Goal: Transaction & Acquisition: Download file/media

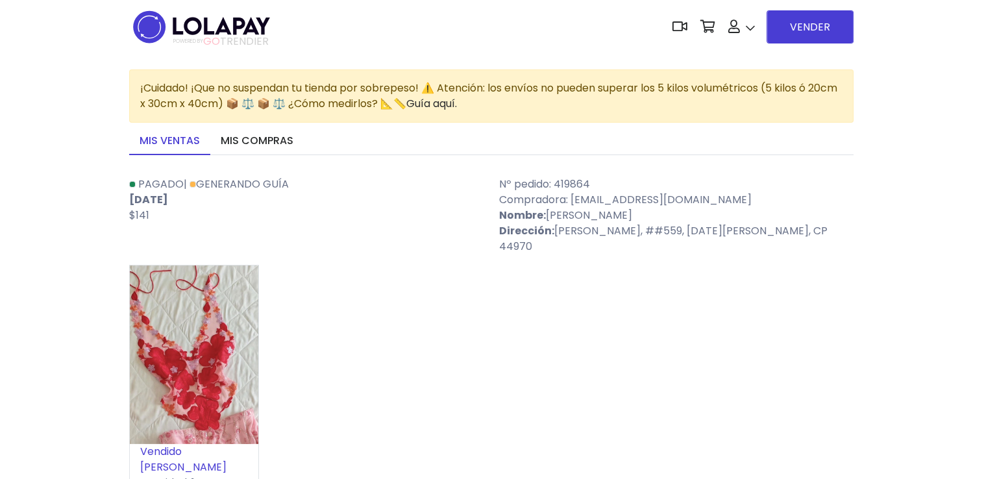
click at [377, 339] on div "Vendido a Kelly Cantidad: 1" at bounding box center [491, 383] width 725 height 237
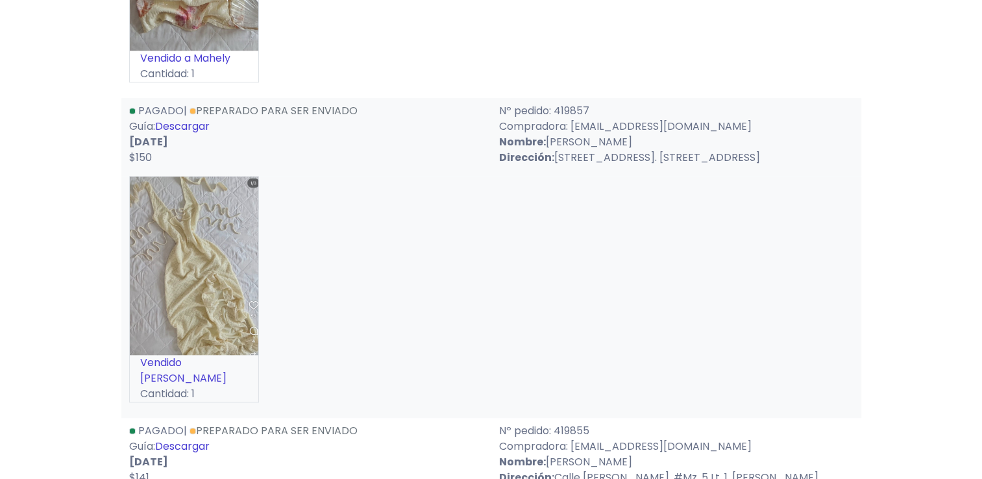
scroll to position [1029, 0]
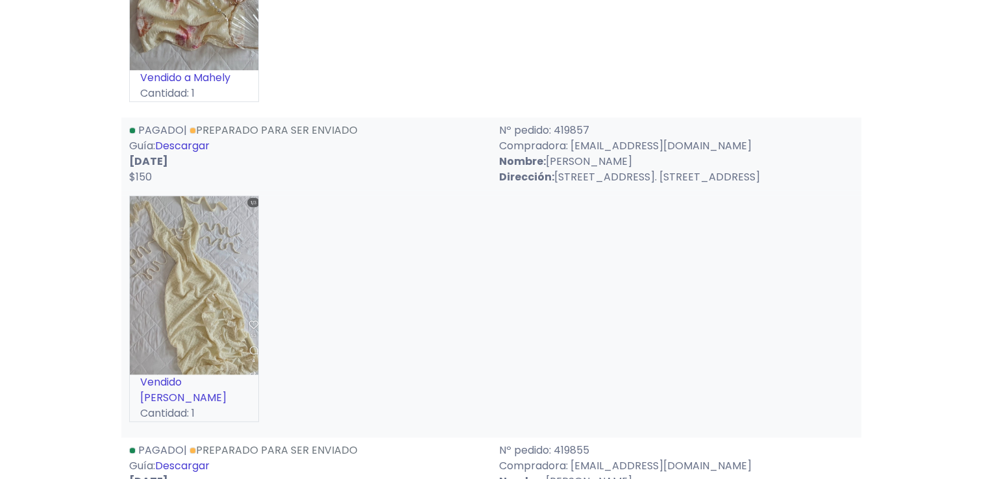
click at [206, 458] on link "Descargar" at bounding box center [182, 465] width 55 height 15
click at [187, 138] on link "Descargar" at bounding box center [182, 145] width 55 height 15
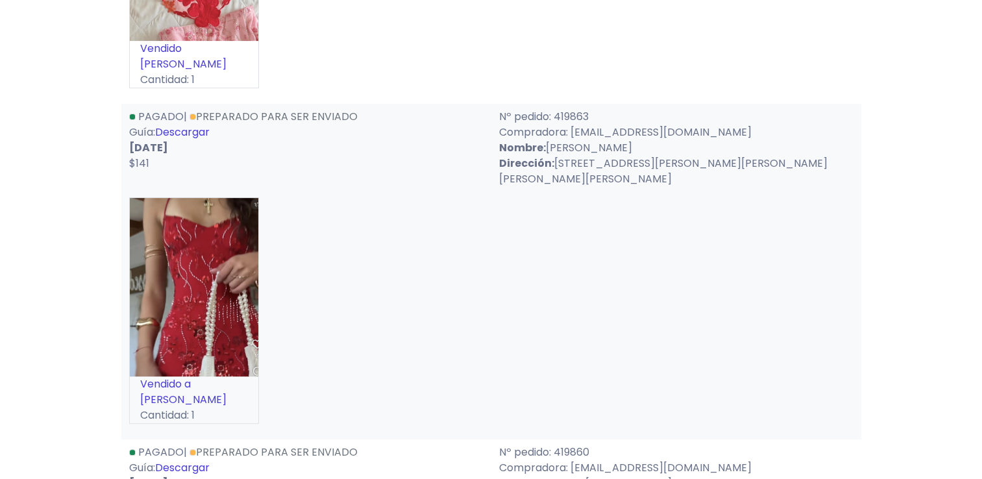
scroll to position [432, 0]
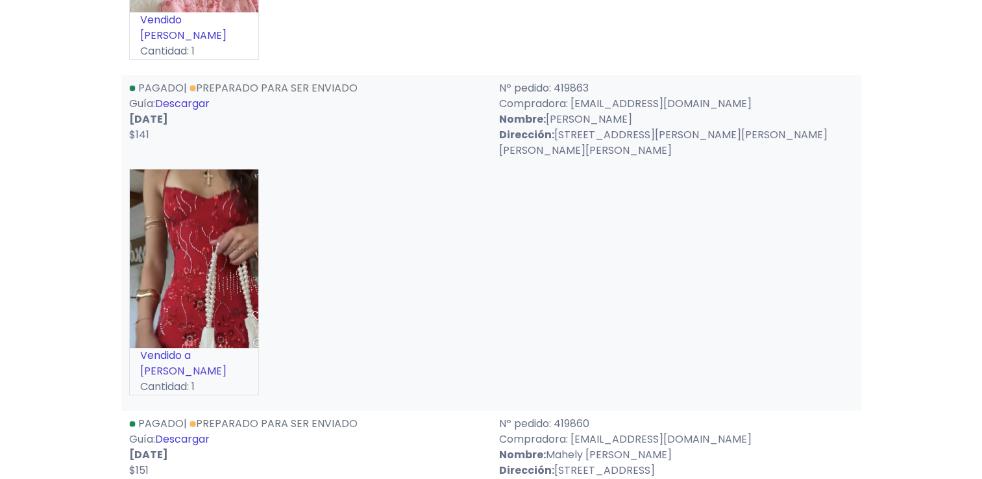
click at [200, 432] on link "Descargar" at bounding box center [182, 439] width 55 height 15
click at [194, 96] on link "Descargar" at bounding box center [182, 103] width 55 height 15
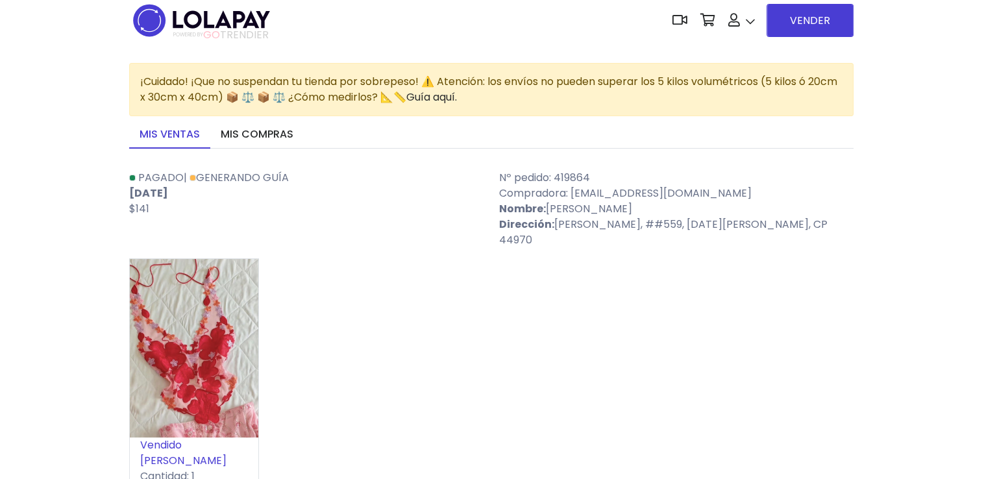
scroll to position [0, 0]
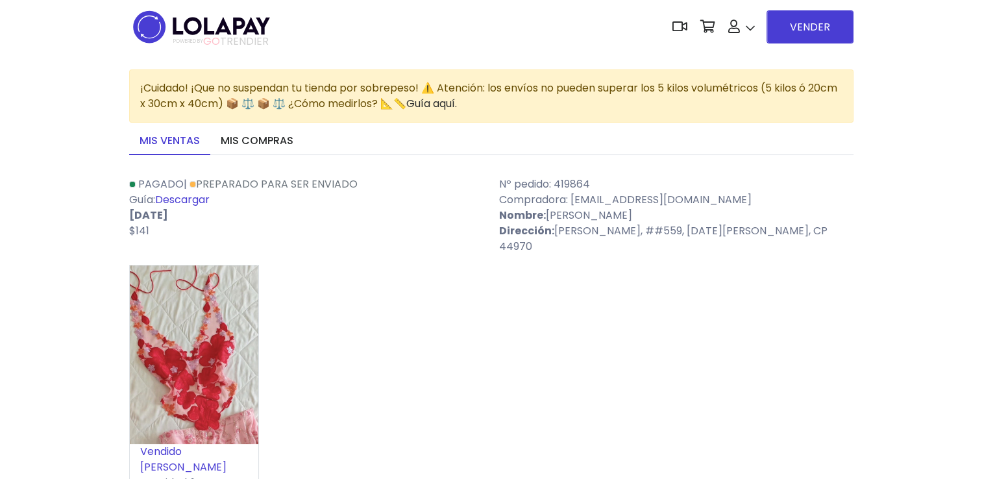
click at [195, 196] on link "Descargar" at bounding box center [182, 199] width 55 height 15
